Goal: Download file/media

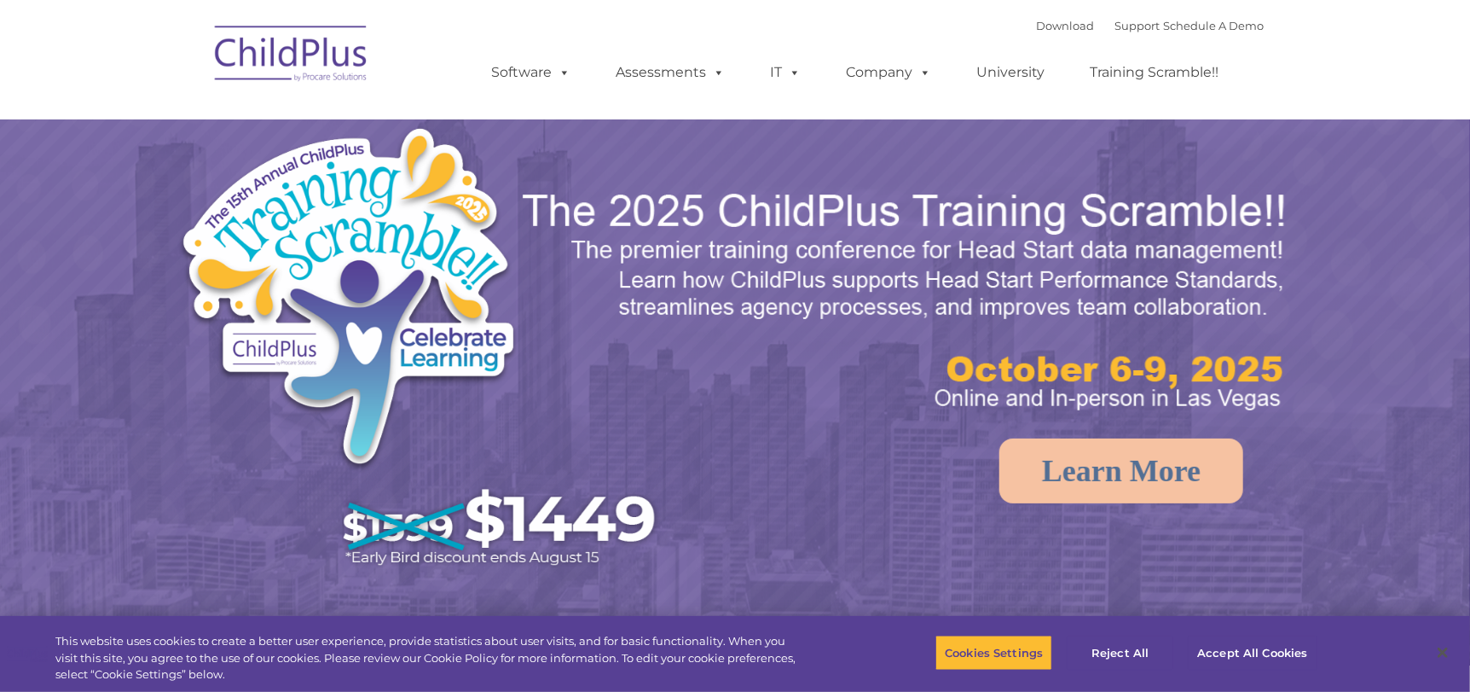
select select "MEDIUM"
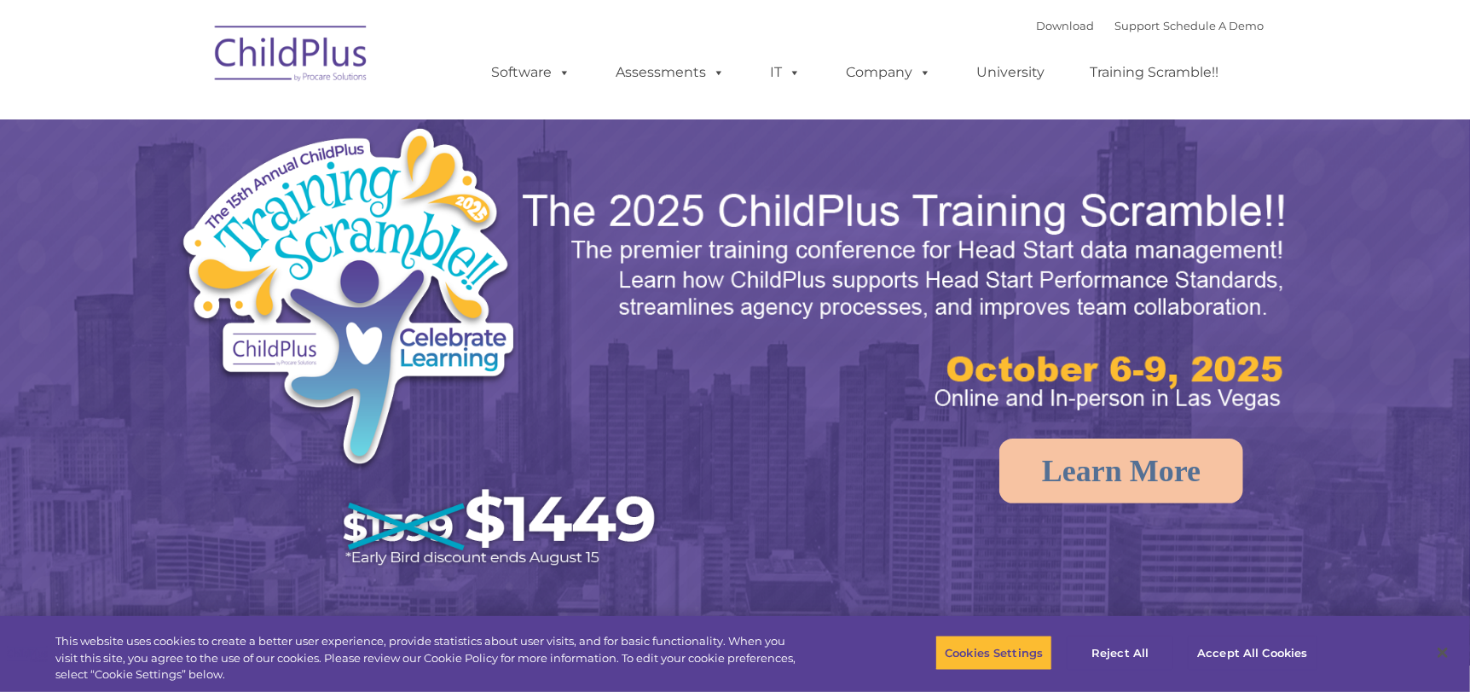
select select "MEDIUM"
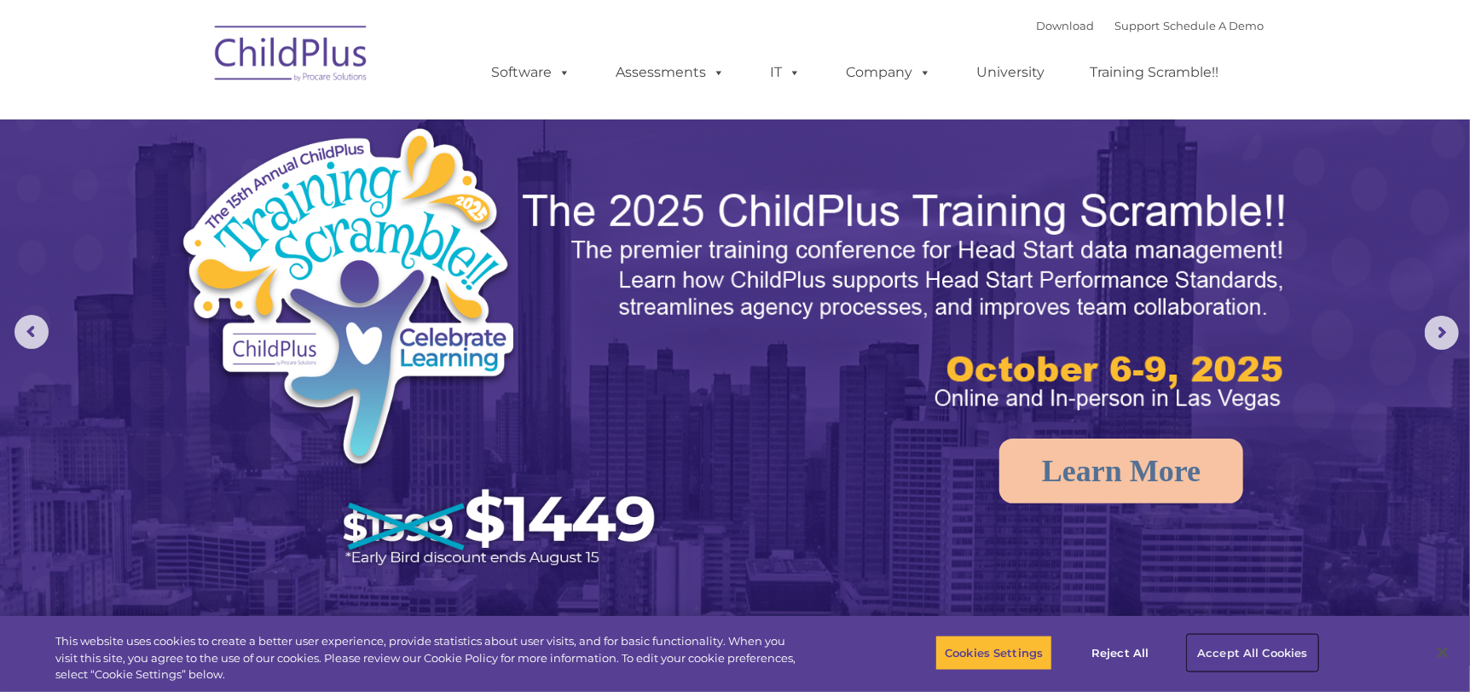
click at [1216, 650] on button "Accept All Cookies" at bounding box center [1252, 652] width 129 height 36
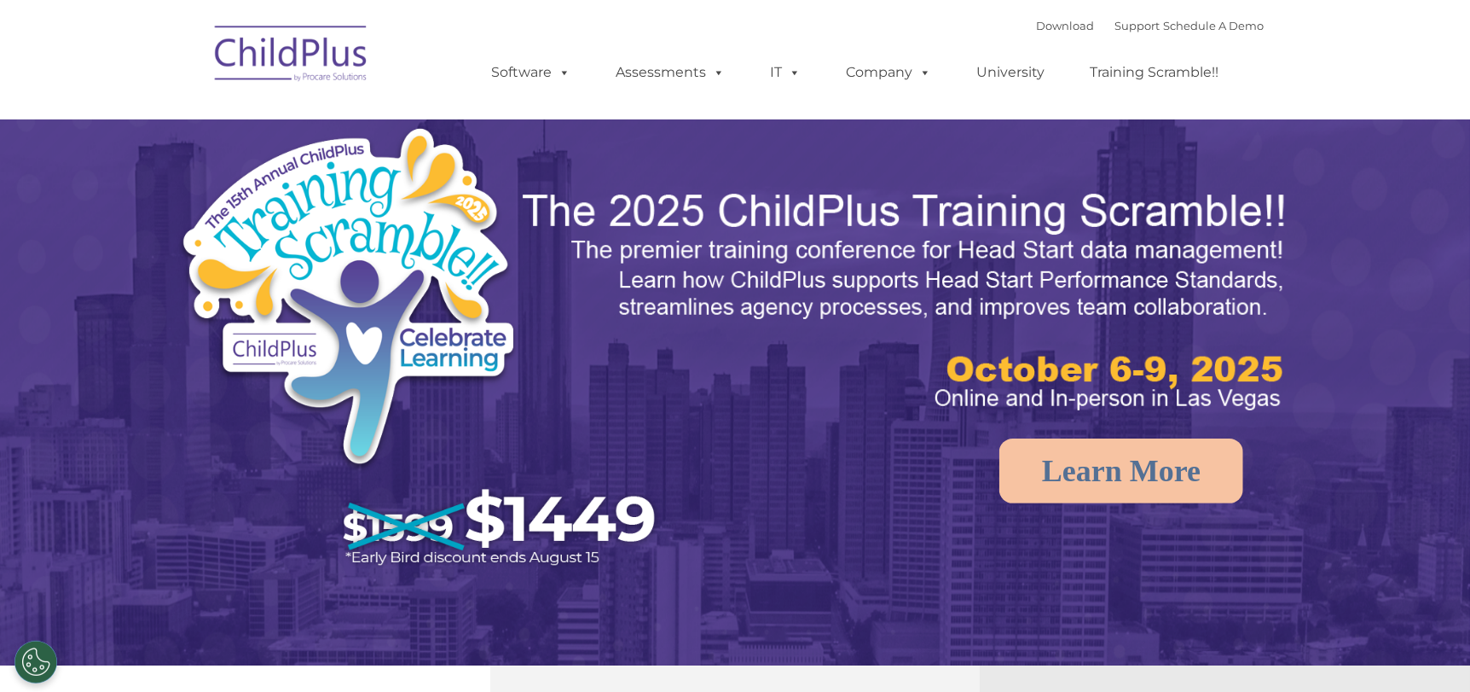
select select "MEDIUM"
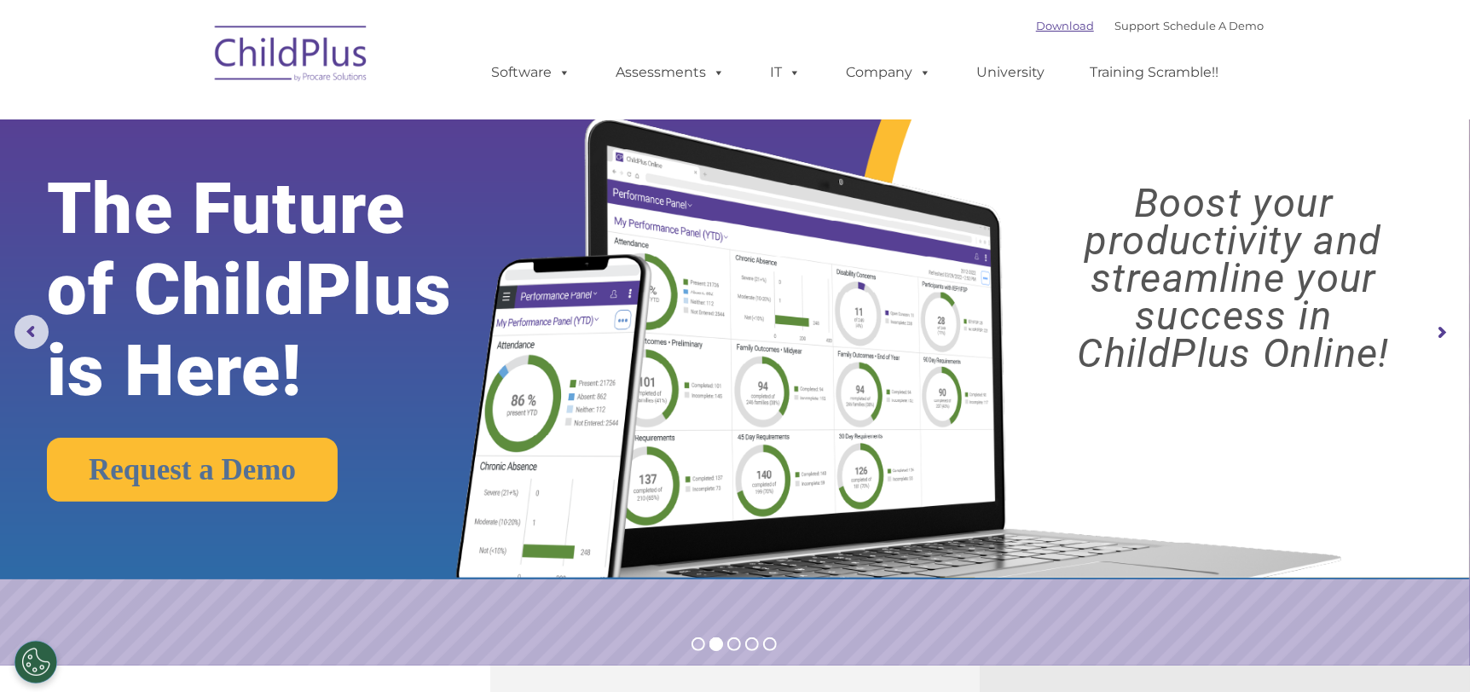
click at [1045, 27] on link "Download" at bounding box center [1065, 26] width 58 height 14
